Goal: Browse casually: Explore the website without a specific task or goal

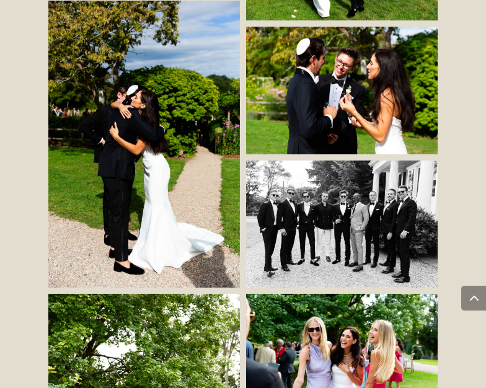
scroll to position [2581, 0]
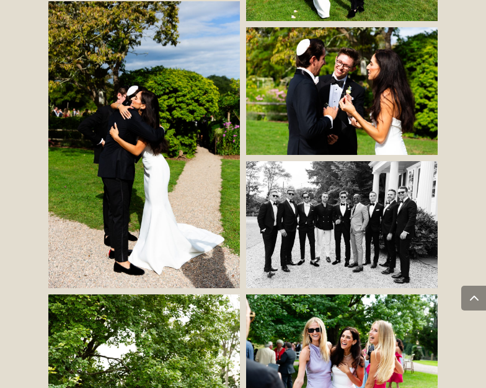
click at [175, 110] on img at bounding box center [143, 144] width 191 height 287
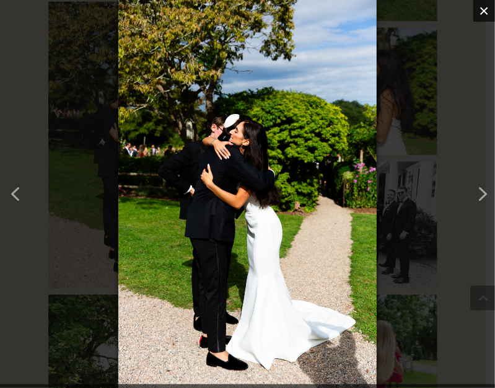
click at [481, 12] on button "×" at bounding box center [484, 11] width 22 height 22
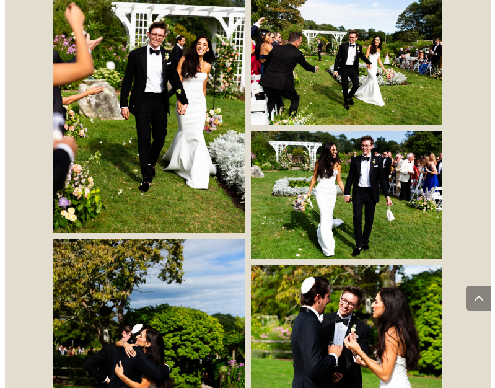
scroll to position [2342, 0]
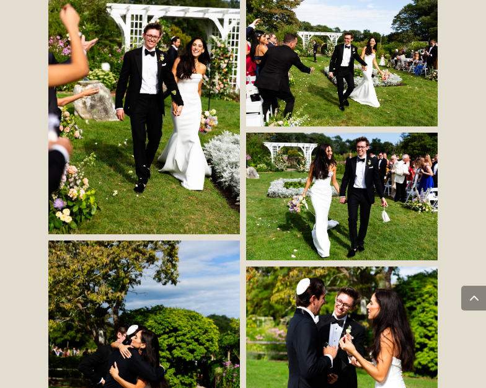
click at [143, 112] on img at bounding box center [143, 91] width 191 height 287
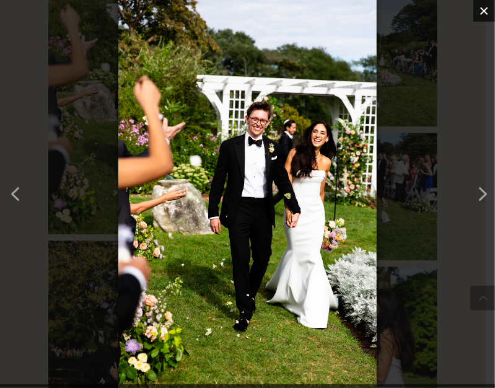
click at [485, 14] on button "×" at bounding box center [484, 11] width 22 height 22
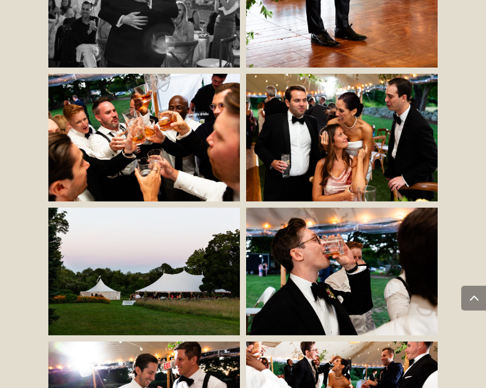
scroll to position [6774, 0]
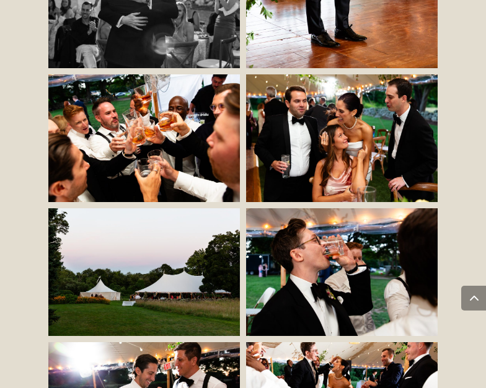
click at [354, 126] on img at bounding box center [341, 138] width 191 height 128
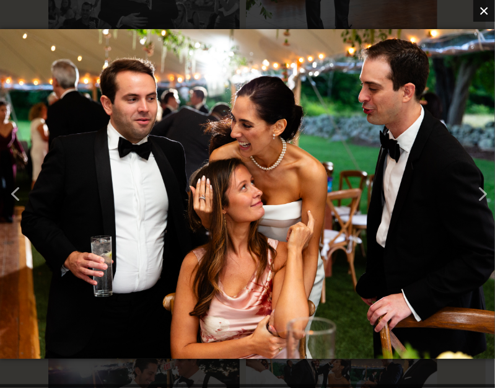
click at [485, 16] on div "Loading... ×" at bounding box center [247, 194] width 495 height 388
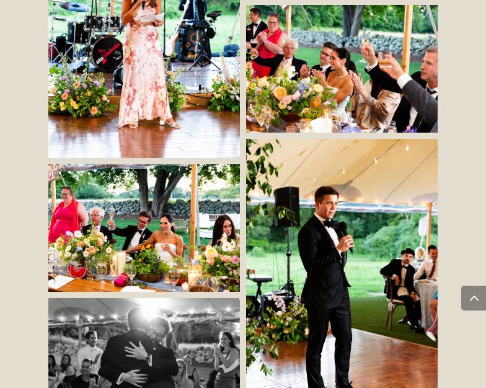
scroll to position [6417, 0]
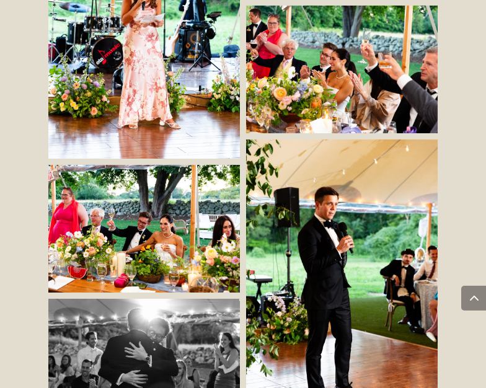
click at [162, 213] on img at bounding box center [143, 229] width 191 height 128
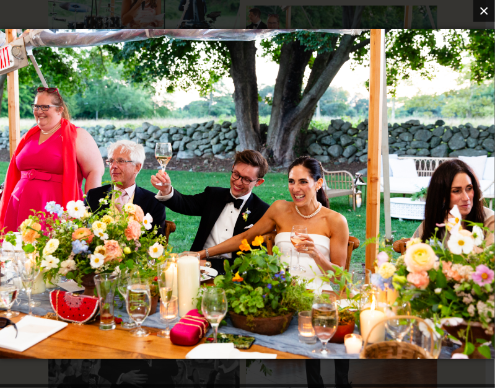
click at [485, 13] on button "×" at bounding box center [484, 11] width 22 height 22
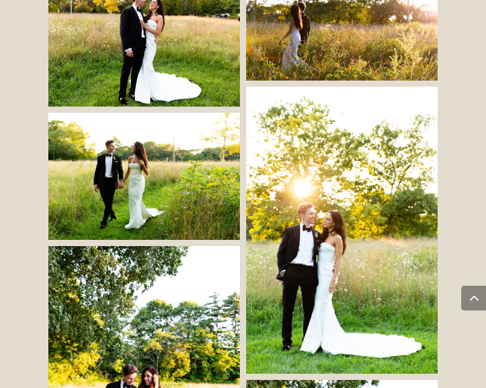
scroll to position [5739, 0]
